Goal: Task Accomplishment & Management: Manage account settings

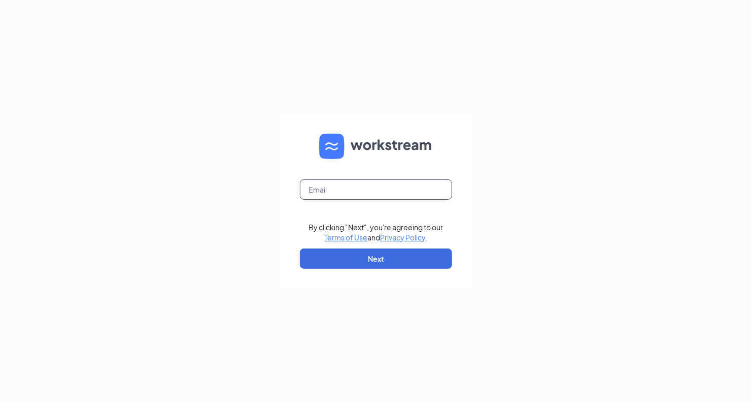
click at [324, 193] on input "text" at bounding box center [376, 189] width 152 height 20
type input "kro@universityace.com"
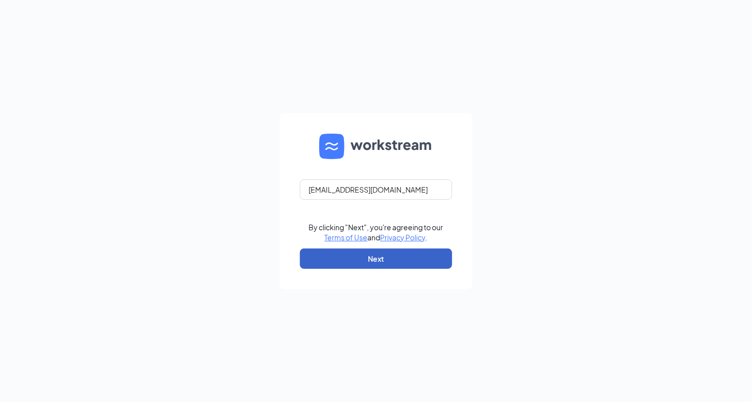
click at [359, 260] on button "Next" at bounding box center [376, 258] width 152 height 20
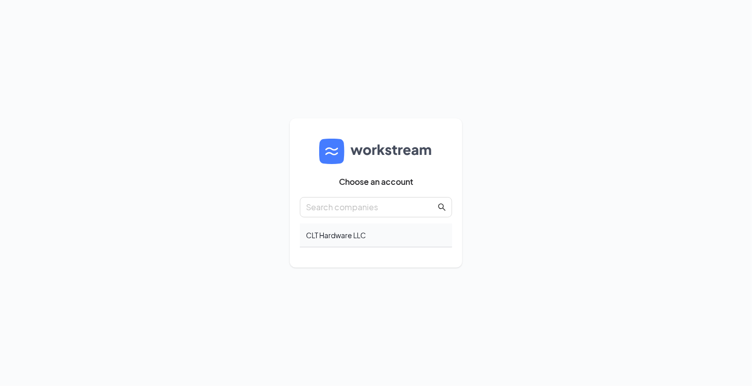
click at [335, 232] on div "CLT Hardware LLC" at bounding box center [376, 235] width 152 height 24
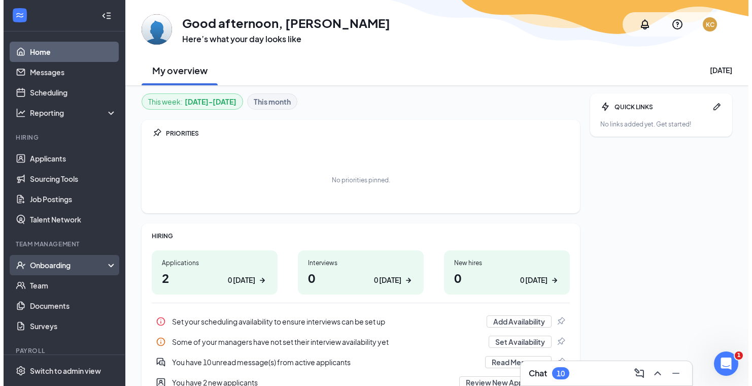
scroll to position [31, 0]
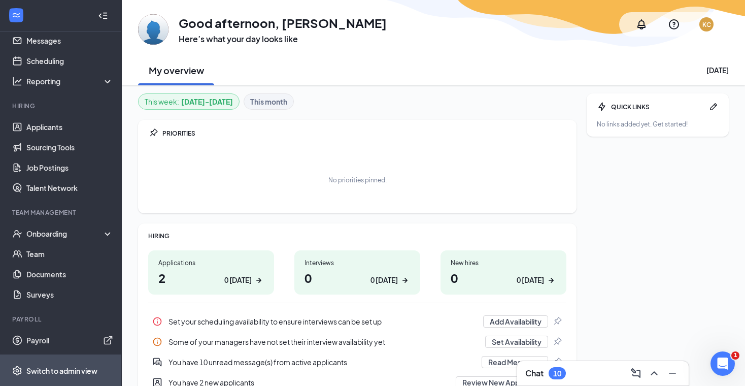
click at [53, 372] on div "Switch to admin view" at bounding box center [61, 371] width 71 height 10
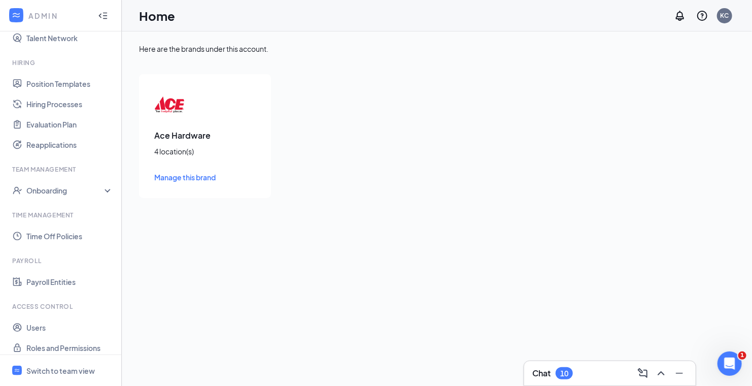
scroll to position [214, 0]
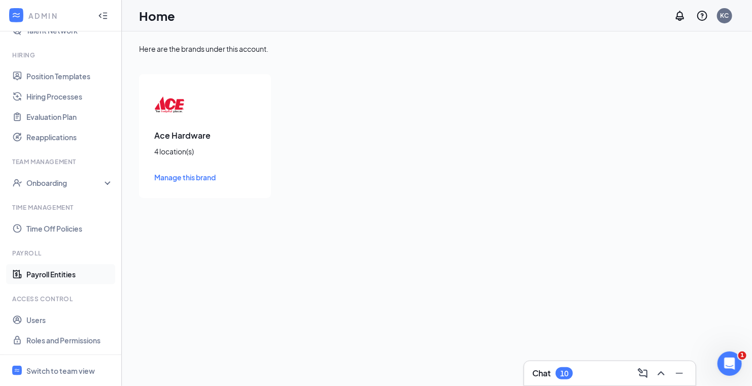
click at [29, 274] on link "Payroll Entities" at bounding box center [69, 274] width 87 height 20
